Goal: Task Accomplishment & Management: Complete application form

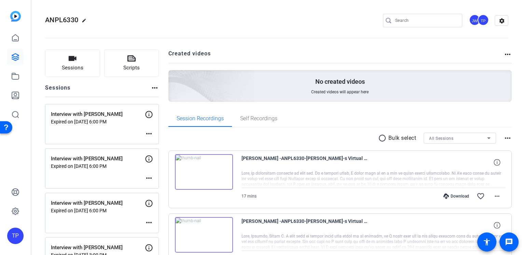
scroll to position [2358, 0]
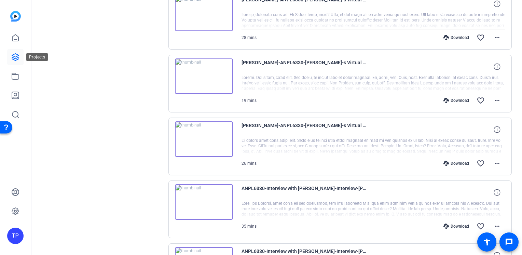
click at [15, 60] on icon at bounding box center [15, 57] width 7 height 7
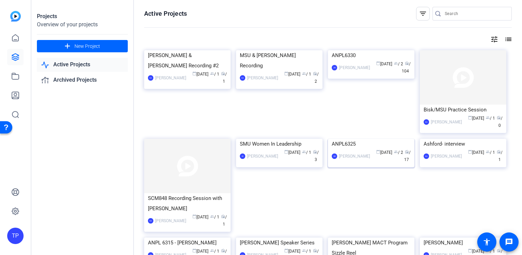
click at [371, 139] on img at bounding box center [371, 139] width 86 height 0
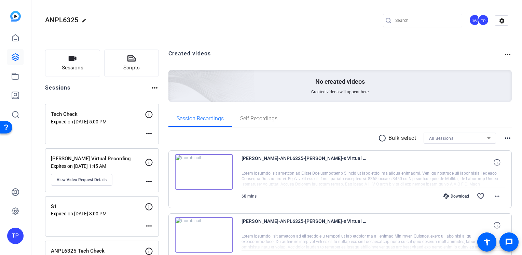
click at [152, 89] on mat-icon "more_horiz" at bounding box center [155, 88] width 8 height 8
click at [76, 67] on div at bounding box center [261, 127] width 522 height 255
click at [74, 60] on icon "button" at bounding box center [72, 58] width 8 height 8
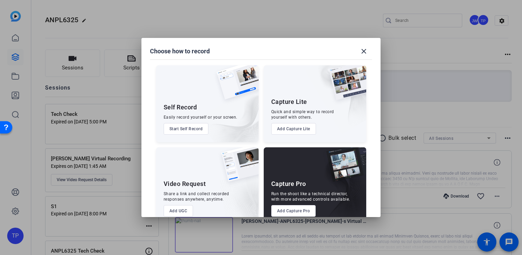
click at [292, 213] on button "Add Capture Pro" at bounding box center [293, 211] width 45 height 12
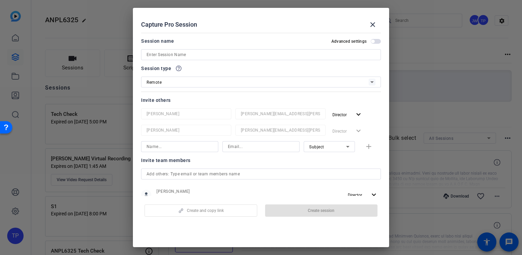
click at [174, 58] on input at bounding box center [260, 55] width 229 height 8
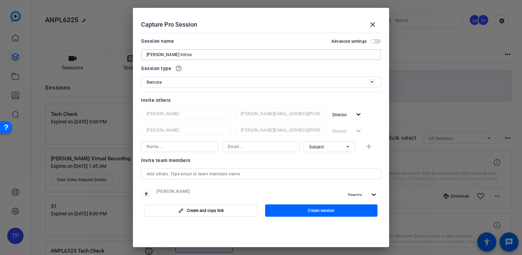
type input "[PERSON_NAME] Intros"
click at [198, 83] on div "Remote" at bounding box center [257, 82] width 222 height 9
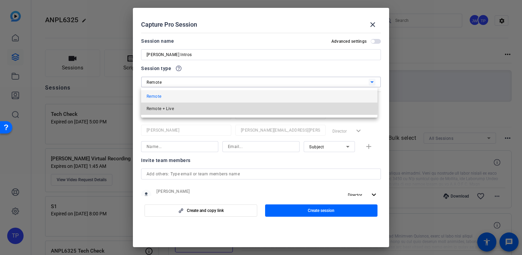
click at [186, 107] on mat-option "Remote + Live" at bounding box center [259, 108] width 236 height 12
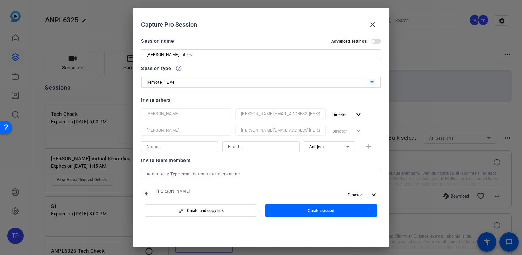
click at [187, 143] on input at bounding box center [179, 146] width 66 height 8
type input "[PERSON_NAME]"
click at [250, 145] on input at bounding box center [261, 146] width 66 height 8
paste input "[EMAIL_ADDRESS][DOMAIN_NAME]"
type input "[EMAIL_ADDRESS][DOMAIN_NAME]"
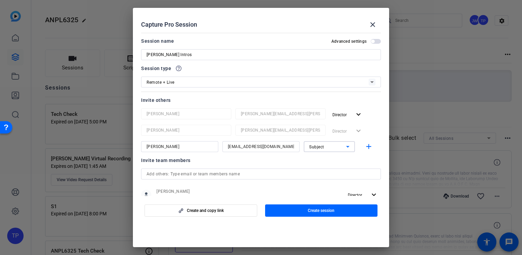
click at [327, 148] on div "Subject" at bounding box center [327, 146] width 37 height 9
click at [327, 148] on div at bounding box center [261, 127] width 522 height 255
click at [364, 148] on mat-icon "add" at bounding box center [368, 146] width 9 height 9
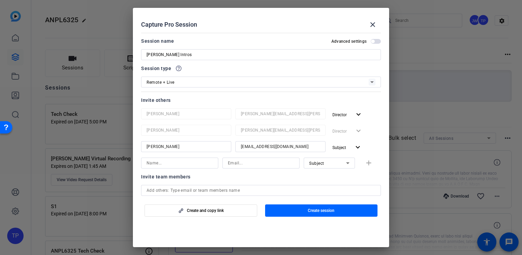
click at [181, 161] on input at bounding box center [179, 163] width 66 height 8
type input "[PERSON_NAME]"
click at [240, 160] on input at bounding box center [261, 163] width 66 height 8
type input "[PERSON_NAME][EMAIL_ADDRESS][PERSON_NAME][DOMAIN_NAME]"
click at [336, 165] on div "Subject" at bounding box center [327, 163] width 37 height 9
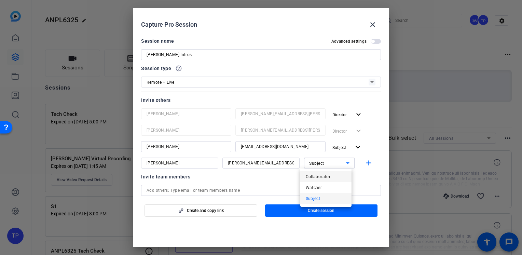
click at [331, 175] on mat-option "Collaborator" at bounding box center [325, 176] width 51 height 11
click at [367, 163] on mat-icon "add" at bounding box center [368, 163] width 9 height 9
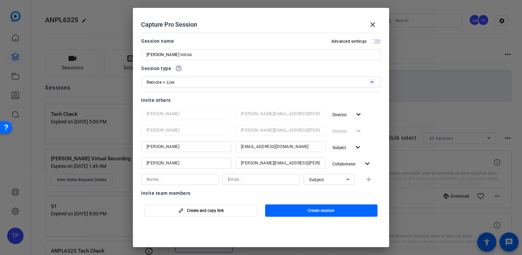
click at [371, 44] on div "Advanced settings" at bounding box center [356, 41] width 50 height 5
click at [376, 42] on span "button" at bounding box center [376, 41] width 10 height 5
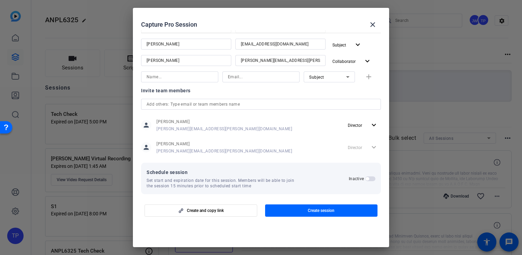
scroll to position [108, 0]
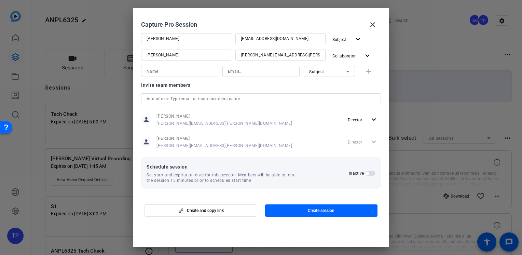
click at [366, 175] on span "button" at bounding box center [370, 173] width 10 height 5
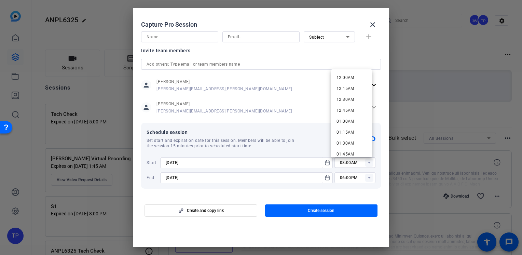
click at [345, 165] on input "08:00AM" at bounding box center [358, 162] width 36 height 8
click at [350, 150] on span "11:00AM" at bounding box center [345, 148] width 18 height 5
type input "11:00AM"
click at [346, 177] on input "06:00PM" at bounding box center [358, 177] width 36 height 8
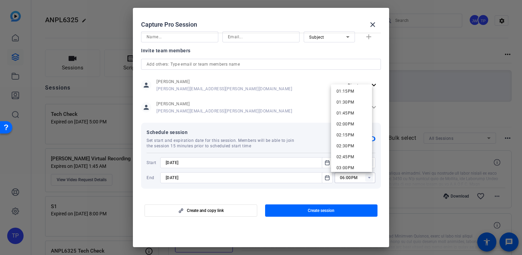
scroll to position [512, 0]
click at [349, 148] on span "01:00PM" at bounding box center [345, 148] width 18 height 5
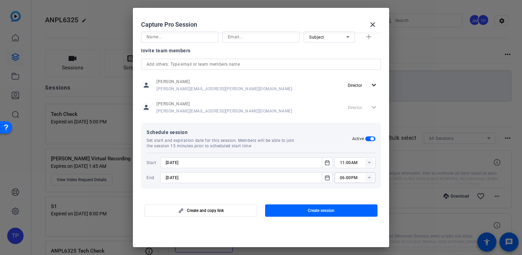
type input "01:00PM"
drag, startPoint x: 176, startPoint y: 177, endPoint x: 173, endPoint y: 177, distance: 3.4
click at [173, 177] on input "[DATE]" at bounding box center [243, 177] width 155 height 8
click at [198, 177] on input "[DATE]" at bounding box center [243, 177] width 155 height 8
type input "[DATE]"
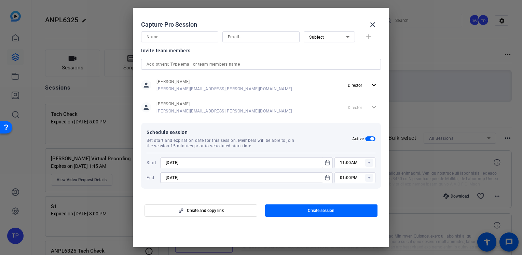
click at [197, 162] on input "[DATE]" at bounding box center [243, 162] width 155 height 8
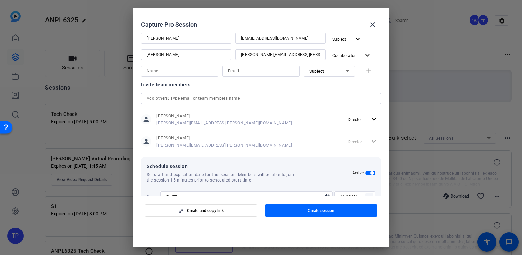
scroll to position [74, 0]
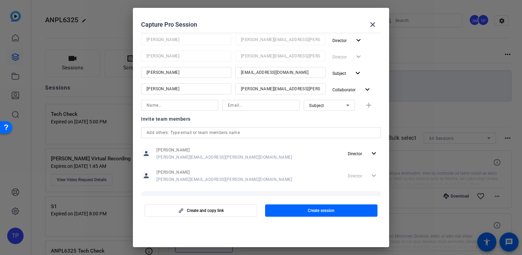
click at [198, 132] on input "text" at bounding box center [260, 132] width 229 height 8
click at [198, 132] on input "[PERSON_NAME][EMAIL_ADDRESS][PERSON_NAME][DOMAIN_NAME]" at bounding box center [260, 132] width 229 height 8
type input "[PERSON_NAME][EMAIL_ADDRESS][PERSON_NAME][DOMAIN_NAME]"
click at [204, 123] on div "Invite team members [PERSON_NAME][EMAIL_ADDRESS][PERSON_NAME][DOMAIN_NAME] pers…" at bounding box center [261, 153] width 240 height 76
click at [203, 130] on input "[PERSON_NAME][EMAIL_ADDRESS][PERSON_NAME][DOMAIN_NAME]" at bounding box center [260, 132] width 229 height 8
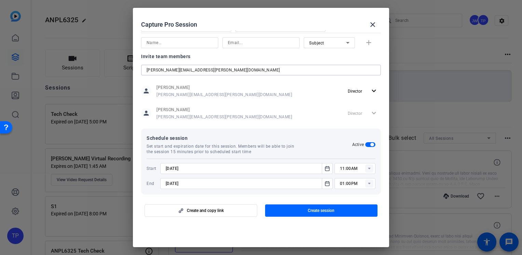
scroll to position [142, 0]
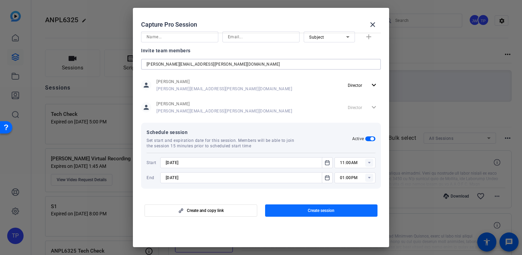
click at [277, 207] on span "button" at bounding box center [321, 210] width 113 height 16
